Goal: Ask a question

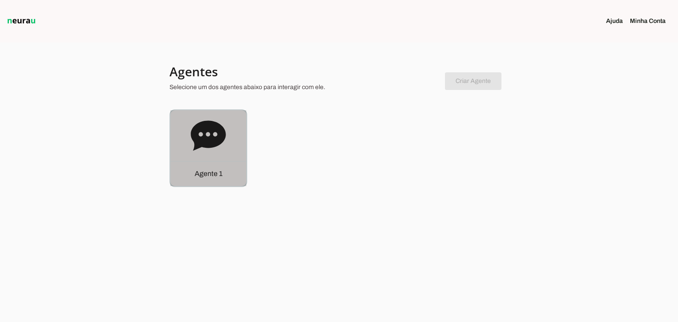
click at [212, 175] on p "Agente 1" at bounding box center [209, 174] width 28 height 11
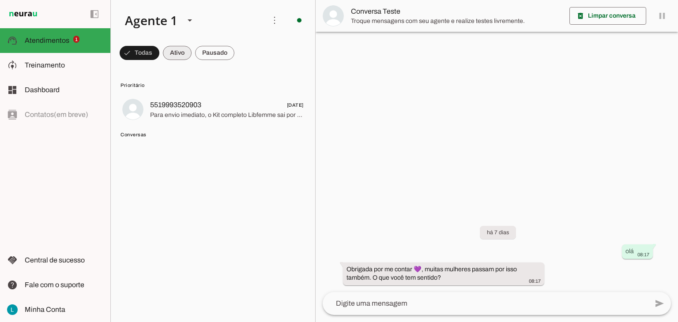
click at [179, 53] on span at bounding box center [177, 52] width 29 height 21
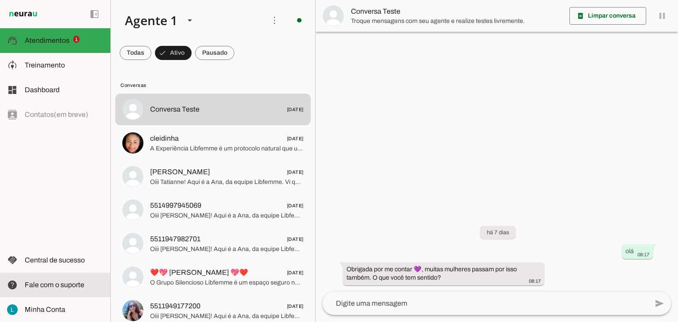
click at [60, 286] on span "Fale com o suporte" at bounding box center [55, 285] width 60 height 8
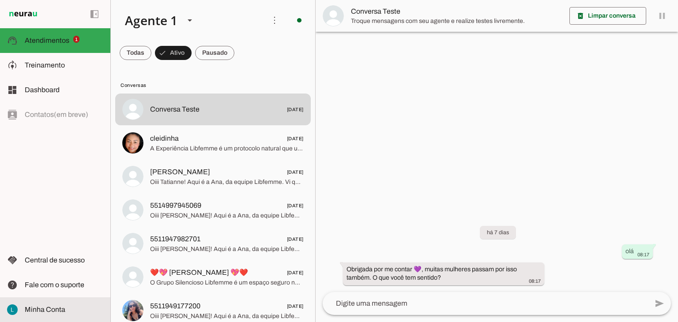
click at [49, 310] on span "Minha Conta" at bounding box center [45, 310] width 41 height 8
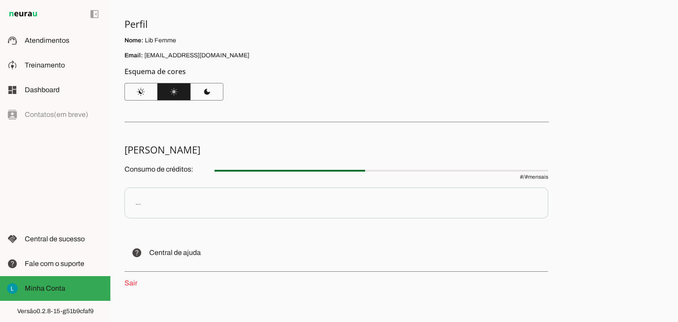
scroll to position [75, 0]
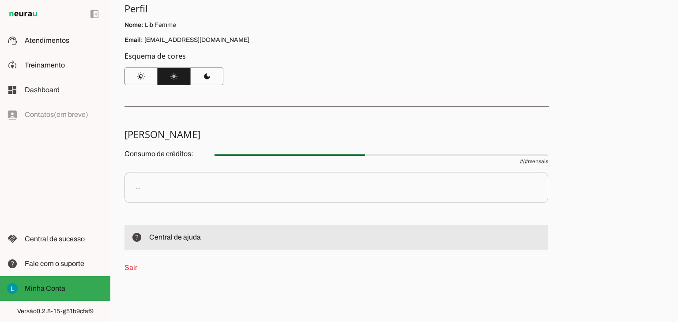
click at [187, 239] on span "Central de ajuda" at bounding box center [175, 238] width 52 height 8
